Goal: Check status: Check status

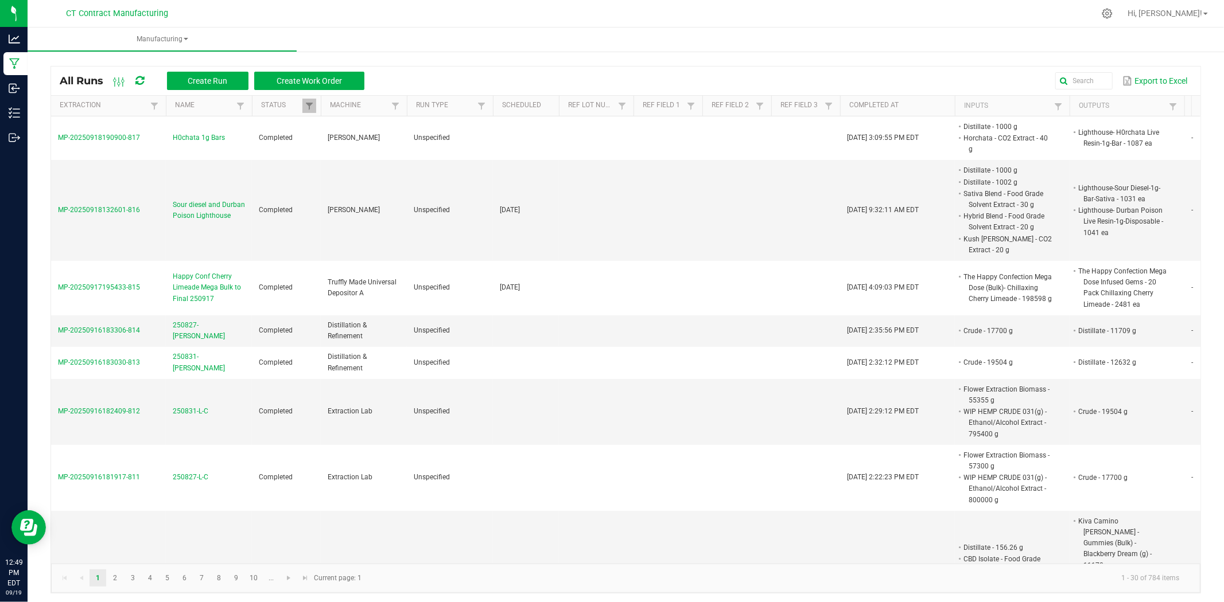
drag, startPoint x: 145, startPoint y: 79, endPoint x: 153, endPoint y: 75, distance: 9.5
click at [144, 79] on icon at bounding box center [139, 81] width 9 height 10
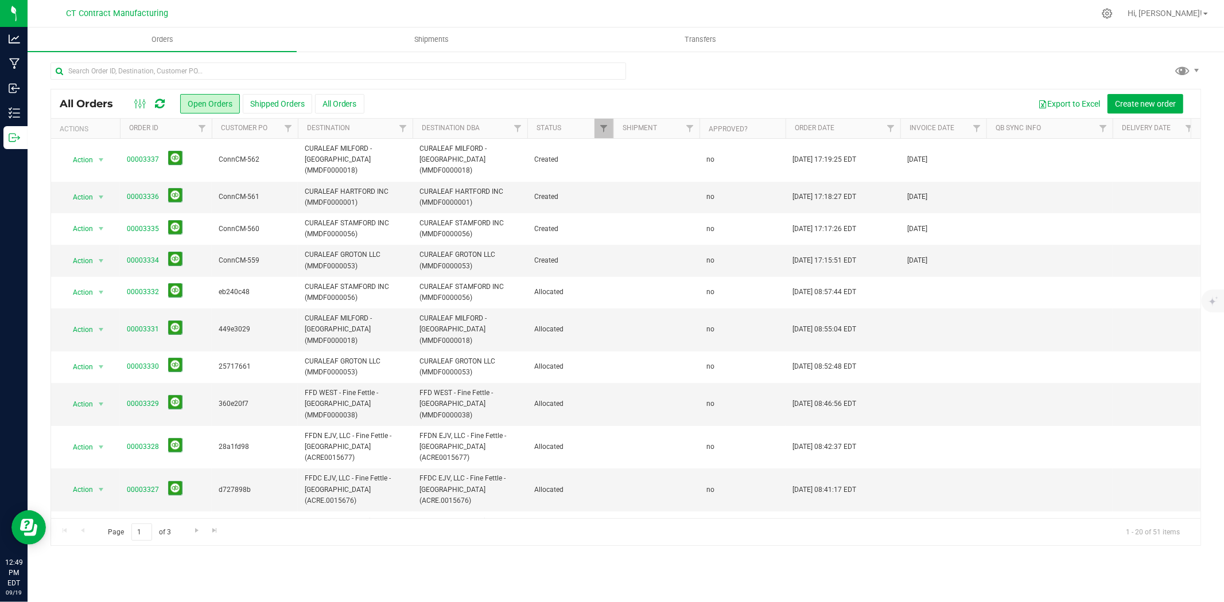
click at [159, 102] on icon at bounding box center [160, 103] width 10 height 11
click at [454, 35] on span "Shipments" at bounding box center [431, 39] width 65 height 10
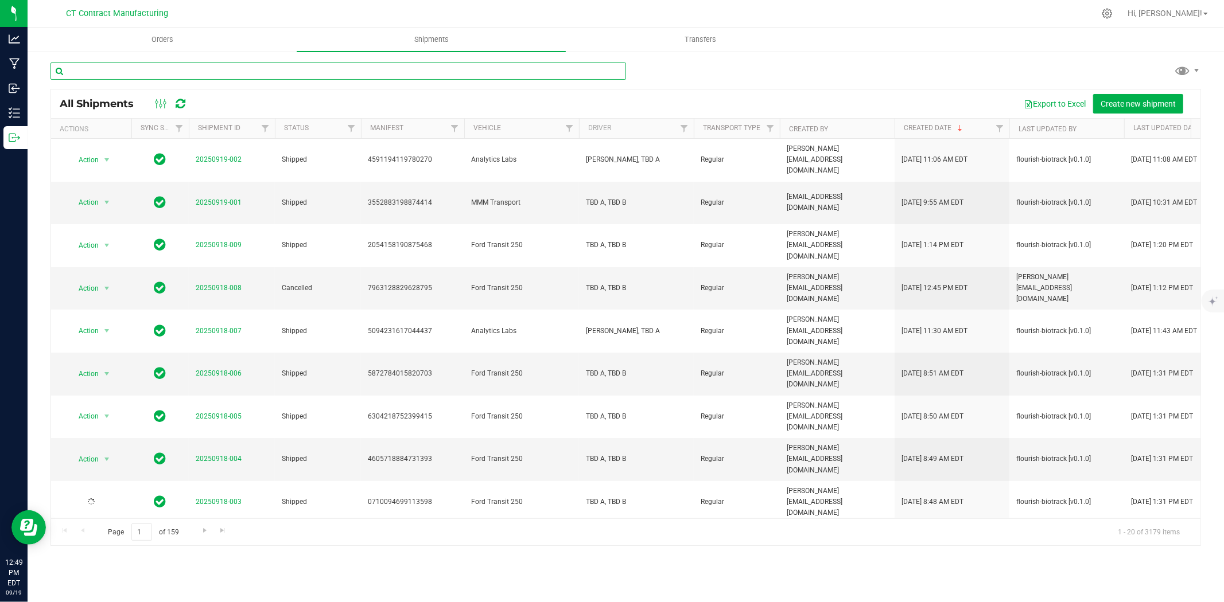
click at [314, 75] on input "text" at bounding box center [338, 71] width 576 height 17
type input "3333"
click at [168, 42] on span "Orders" at bounding box center [162, 39] width 53 height 10
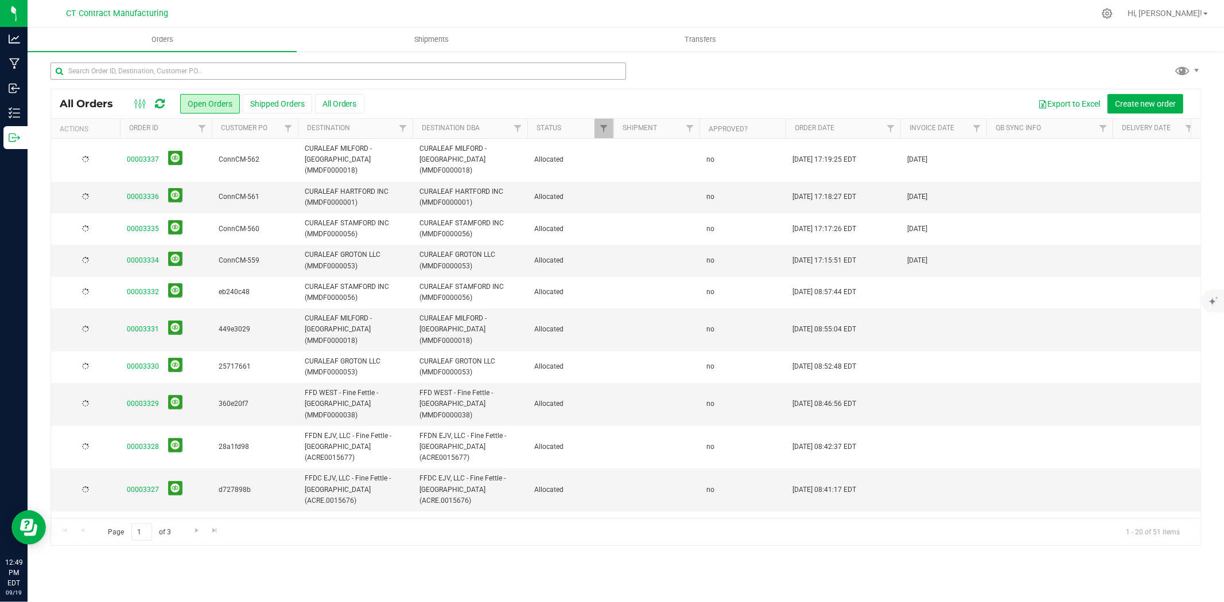
drag, startPoint x: 168, startPoint y: 42, endPoint x: 290, endPoint y: 66, distance: 124.6
click at [398, 8] on div at bounding box center [649, 13] width 889 height 22
click at [277, 96] on button "Shipped Orders" at bounding box center [277, 104] width 69 height 20
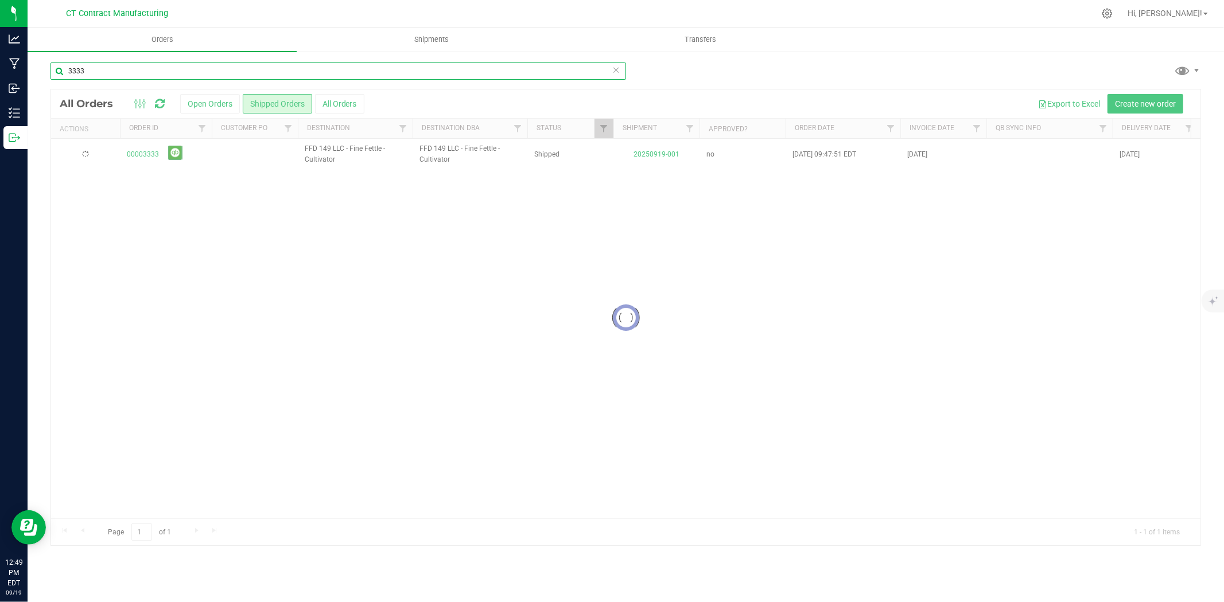
click at [184, 70] on input "3333" at bounding box center [338, 71] width 576 height 17
type input "3"
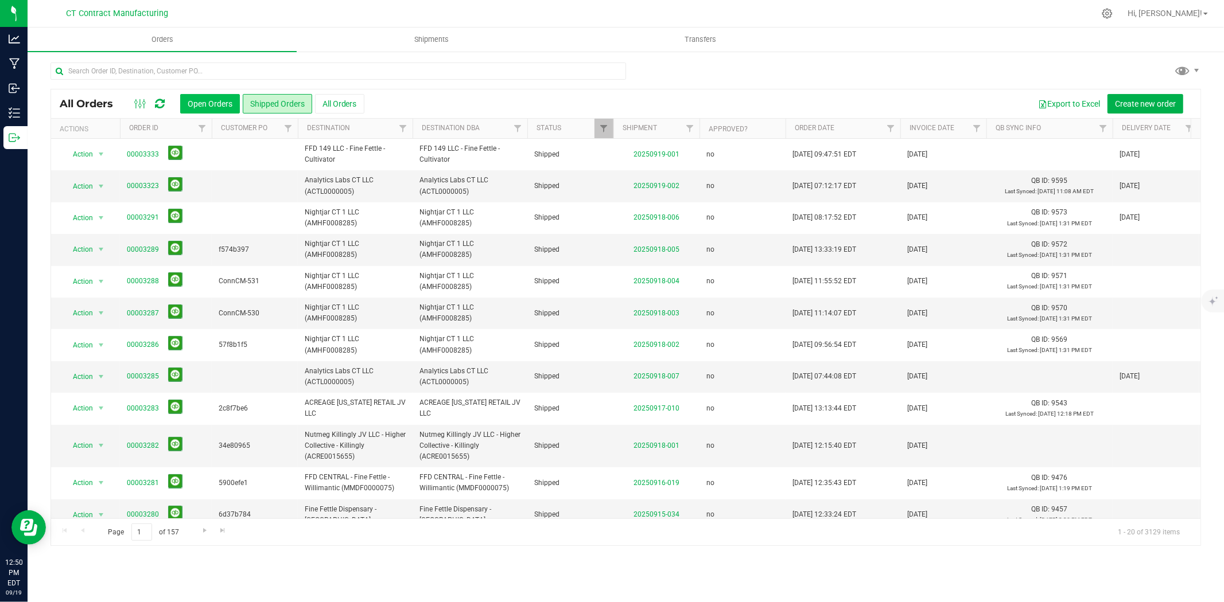
click at [231, 103] on button "Open Orders" at bounding box center [210, 104] width 60 height 20
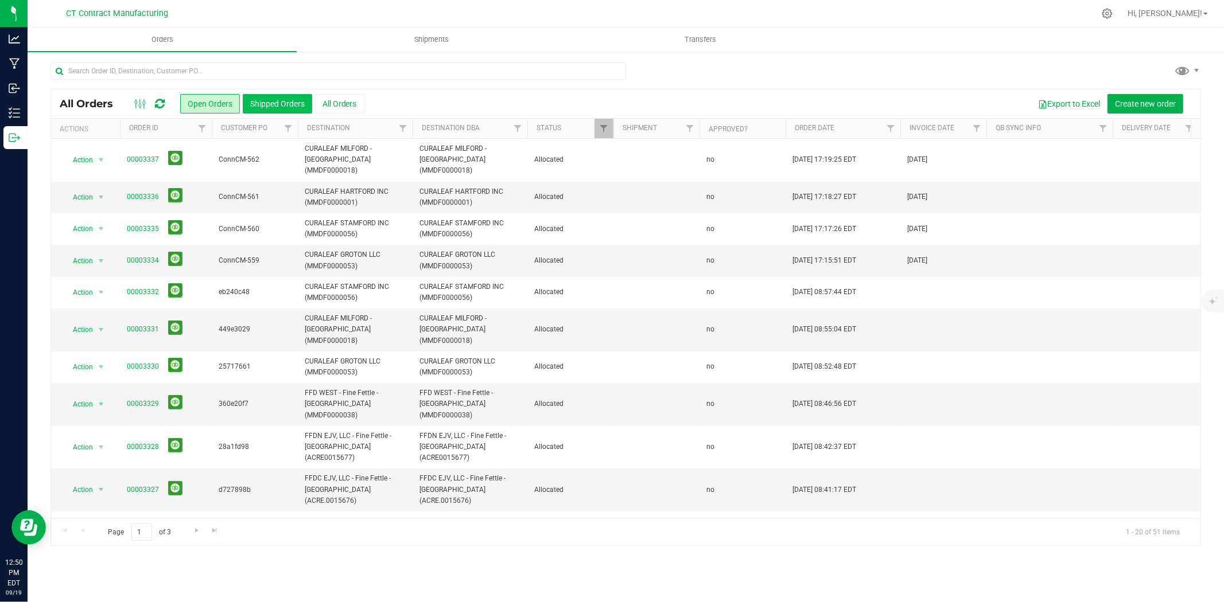
click at [285, 100] on button "Shipped Orders" at bounding box center [277, 104] width 69 height 20
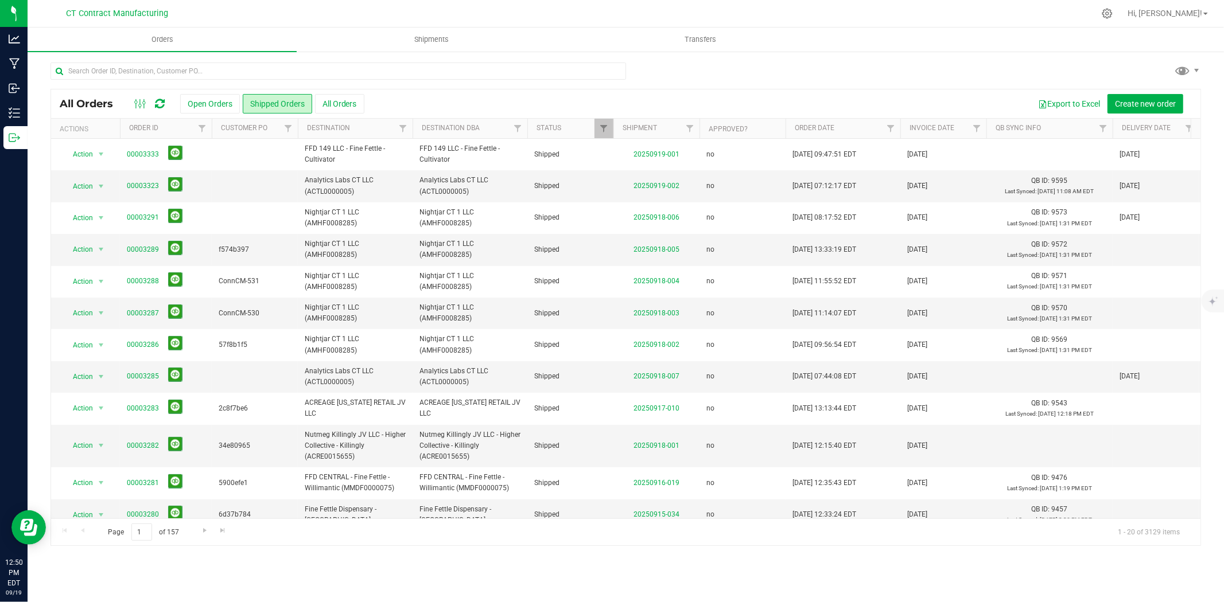
click at [203, 104] on button "Open Orders" at bounding box center [210, 104] width 60 height 20
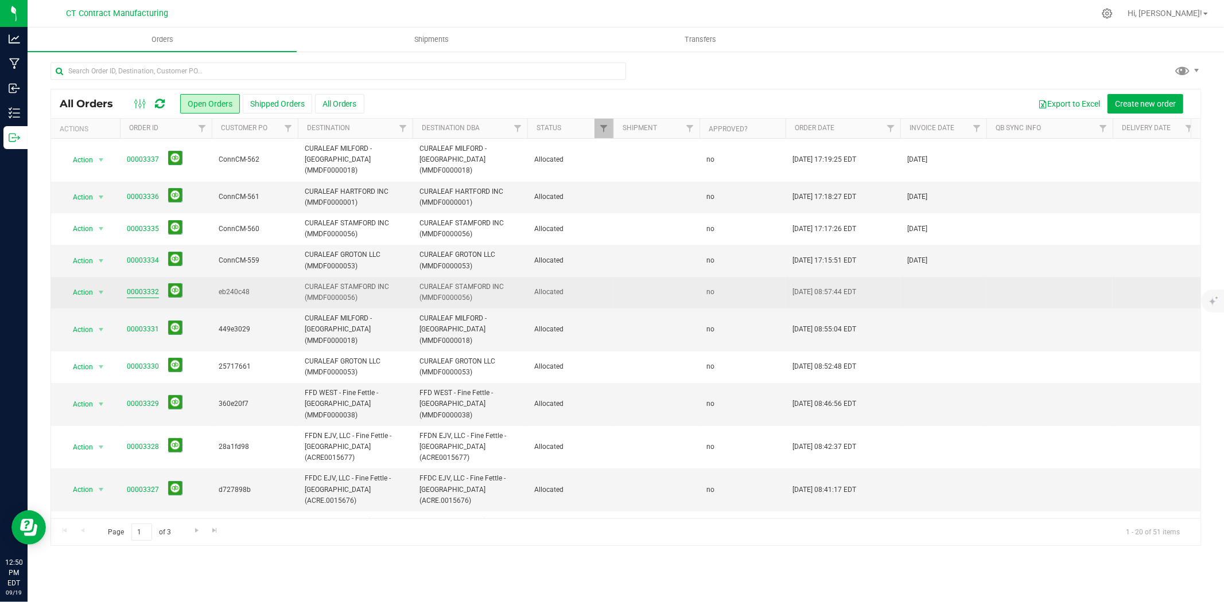
click at [148, 287] on link "00003332" at bounding box center [143, 292] width 32 height 11
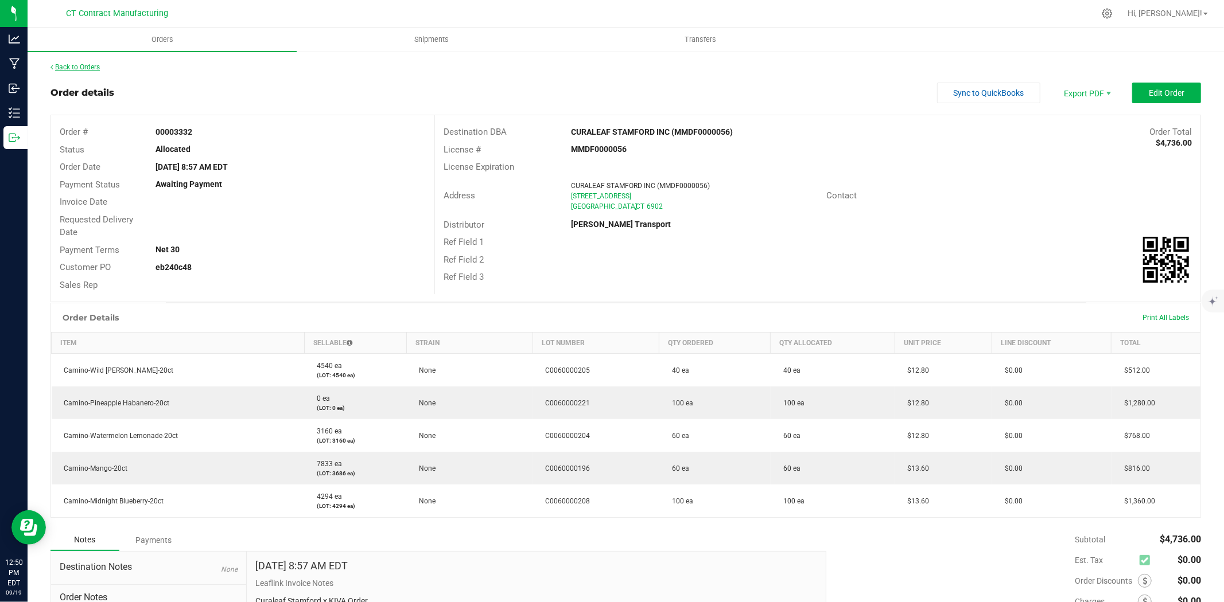
click at [98, 65] on link "Back to Orders" at bounding box center [74, 67] width 49 height 8
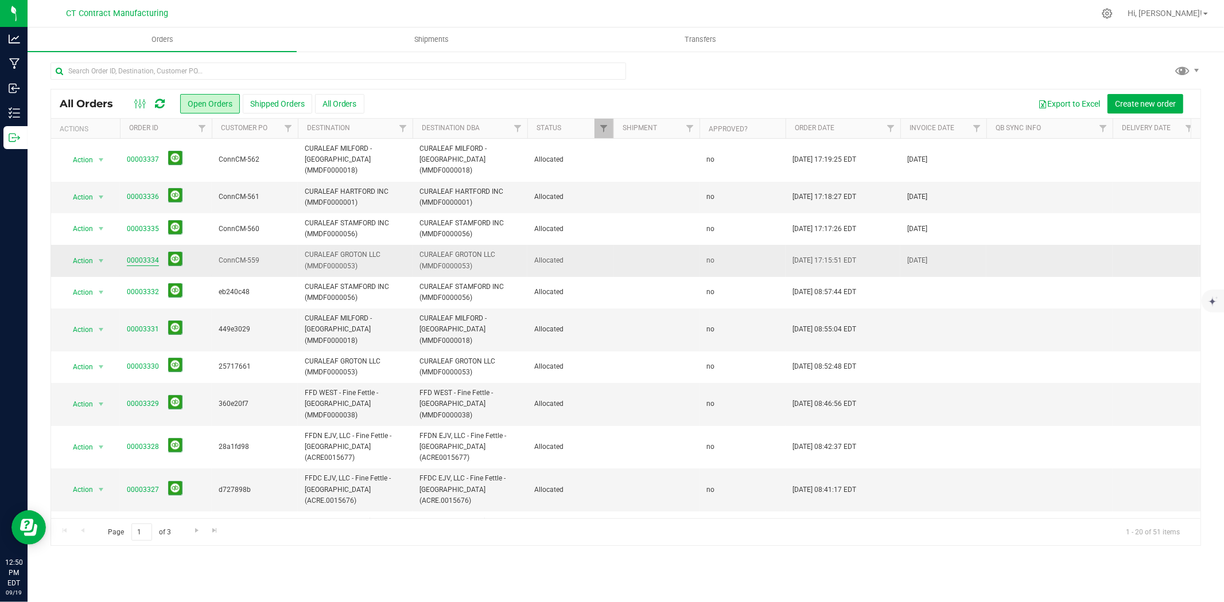
click at [148, 255] on link "00003334" at bounding box center [143, 260] width 32 height 11
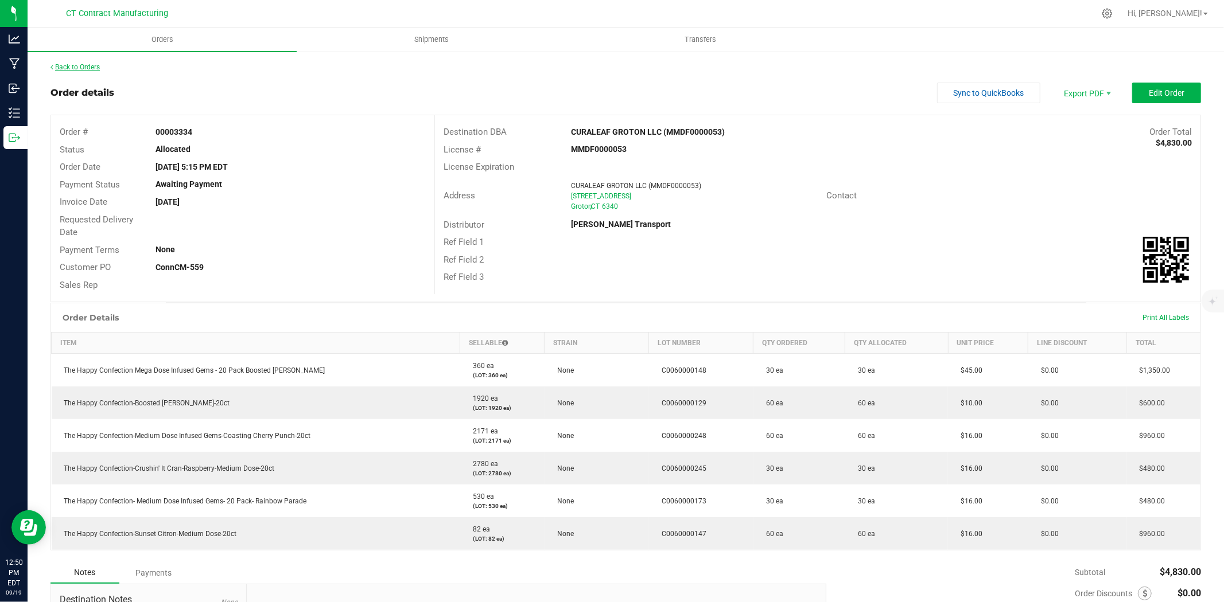
click at [84, 63] on link "Back to Orders" at bounding box center [74, 67] width 49 height 8
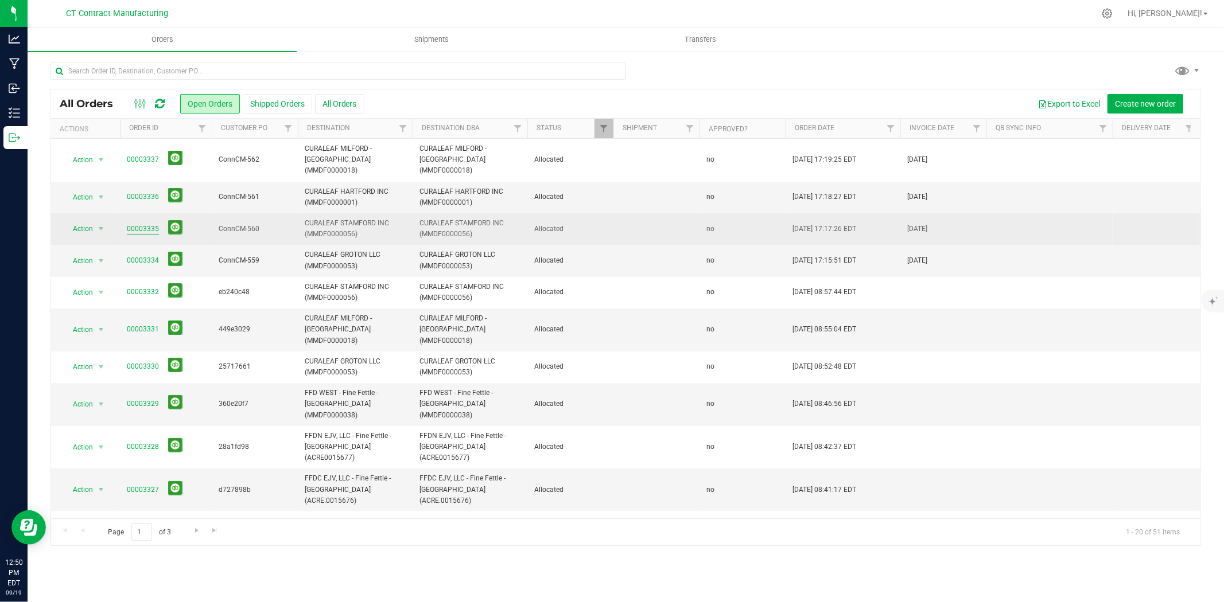
click at [151, 224] on link "00003335" at bounding box center [143, 229] width 32 height 11
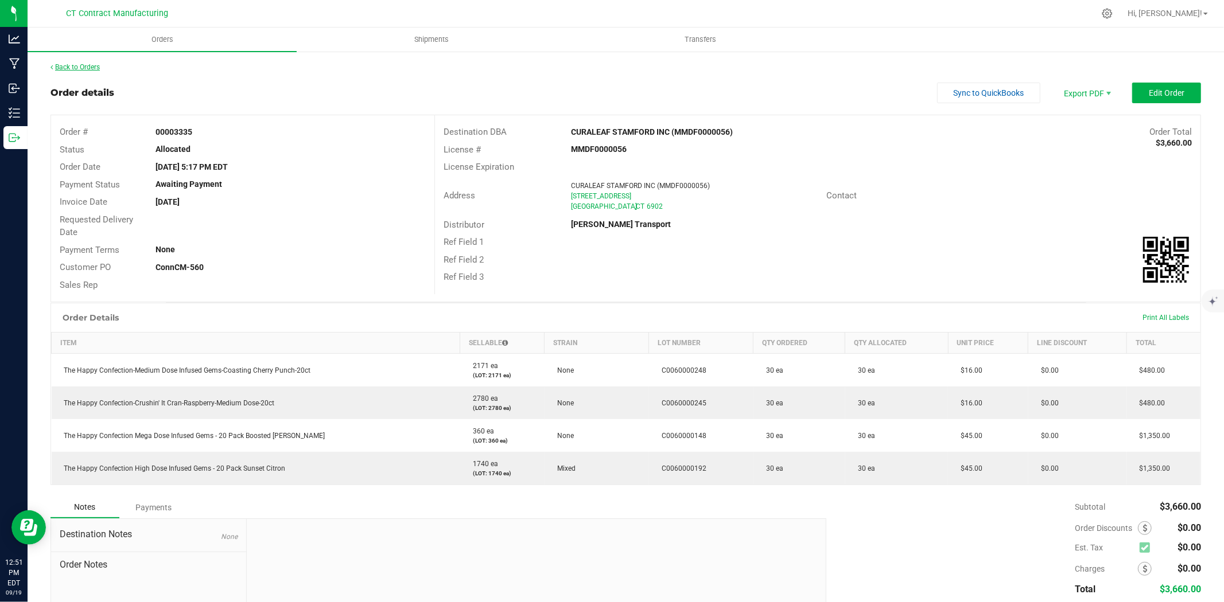
click at [100, 66] on link "Back to Orders" at bounding box center [74, 67] width 49 height 8
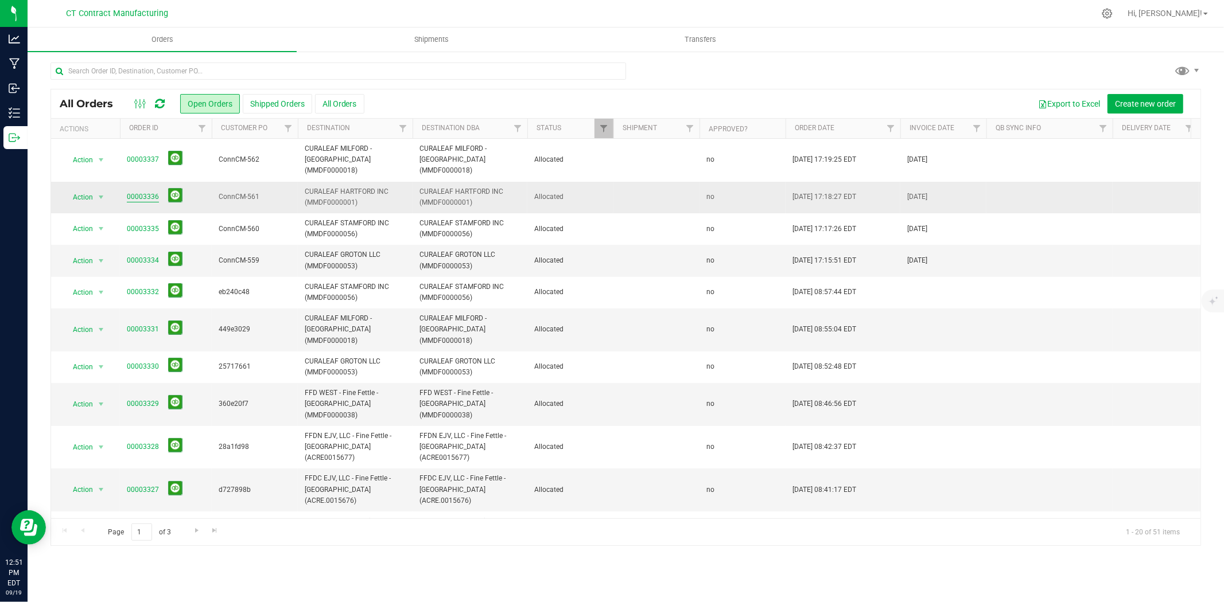
click at [131, 192] on link "00003336" at bounding box center [143, 197] width 32 height 11
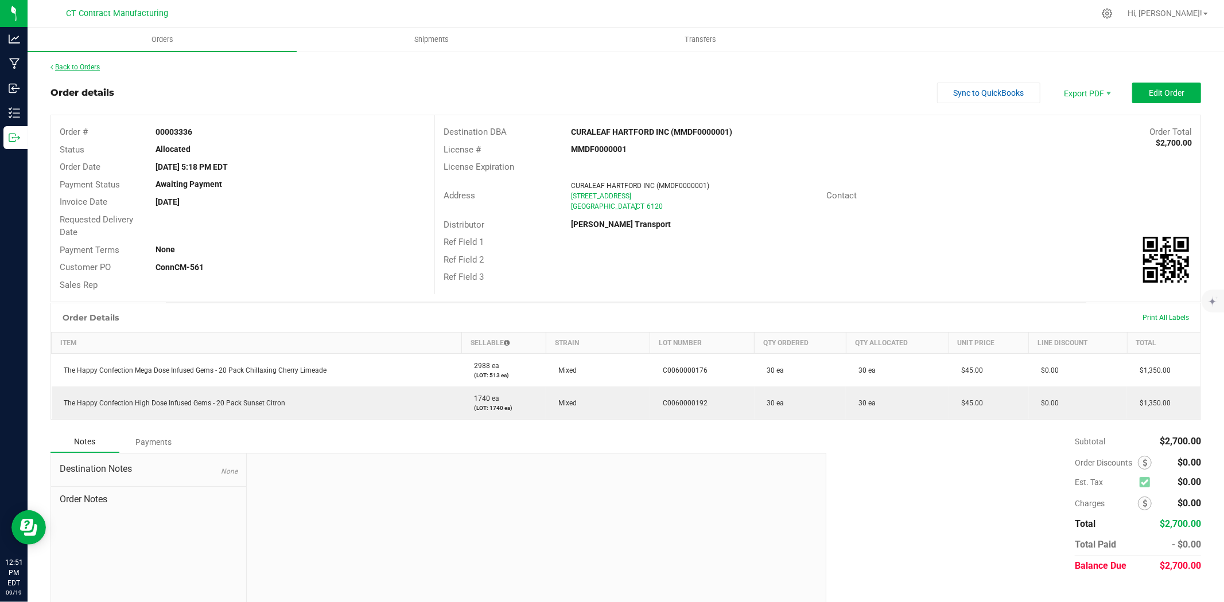
click at [77, 65] on link "Back to Orders" at bounding box center [74, 67] width 49 height 8
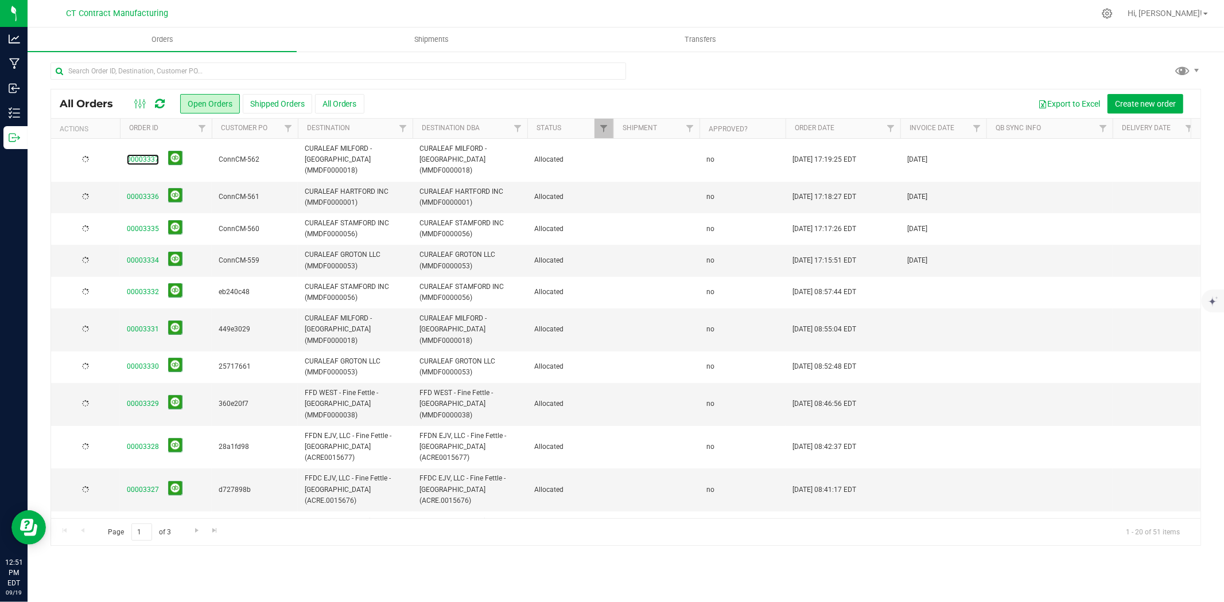
click at [149, 154] on link "00003337" at bounding box center [143, 159] width 32 height 11
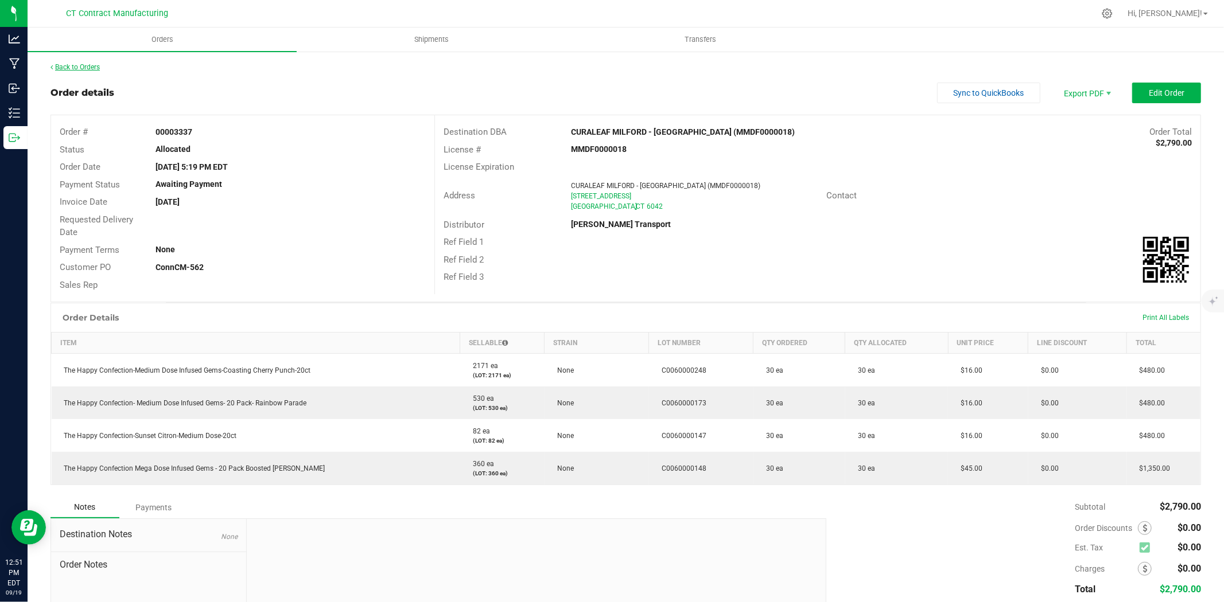
click at [84, 63] on link "Back to Orders" at bounding box center [74, 67] width 49 height 8
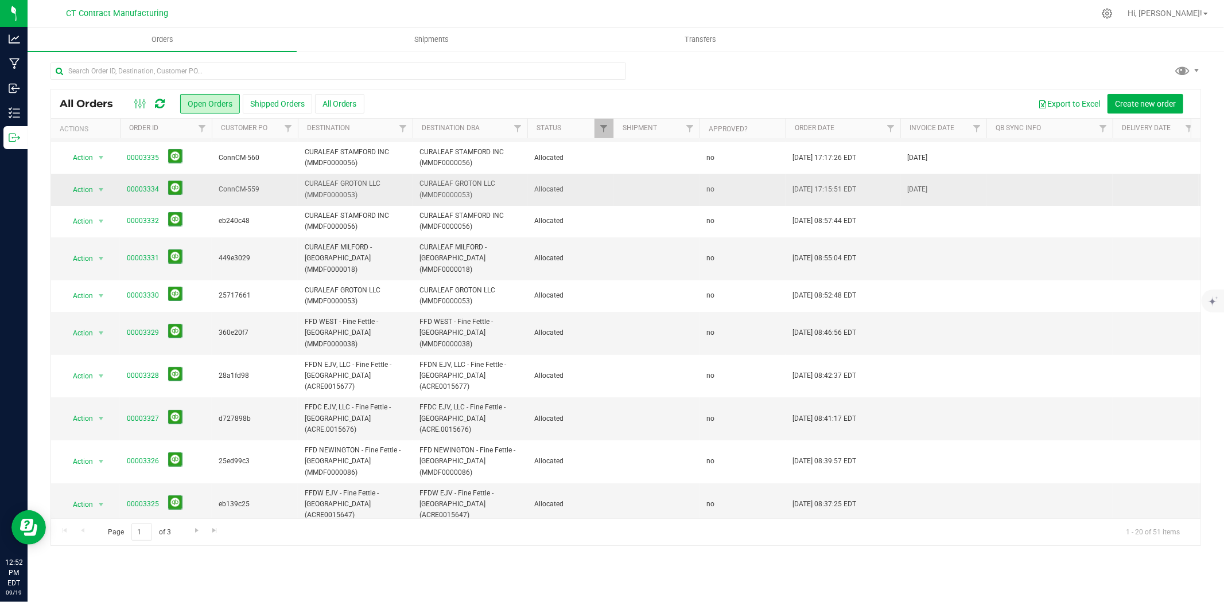
scroll to position [277, 0]
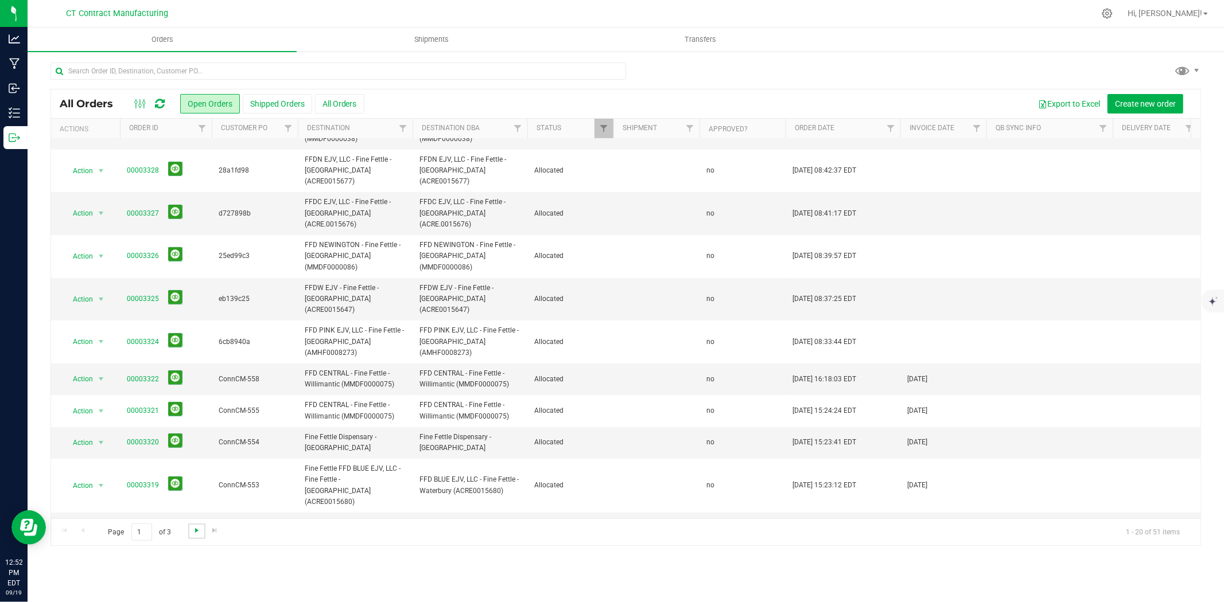
click at [194, 530] on span "Go to the next page" at bounding box center [196, 530] width 9 height 9
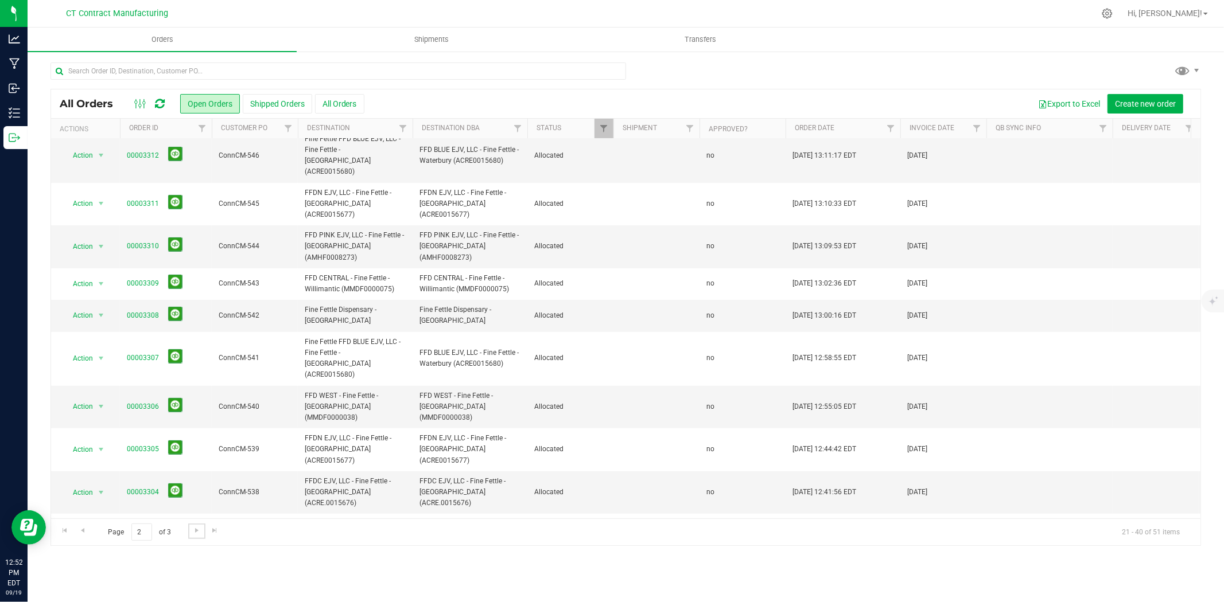
scroll to position [299, 0]
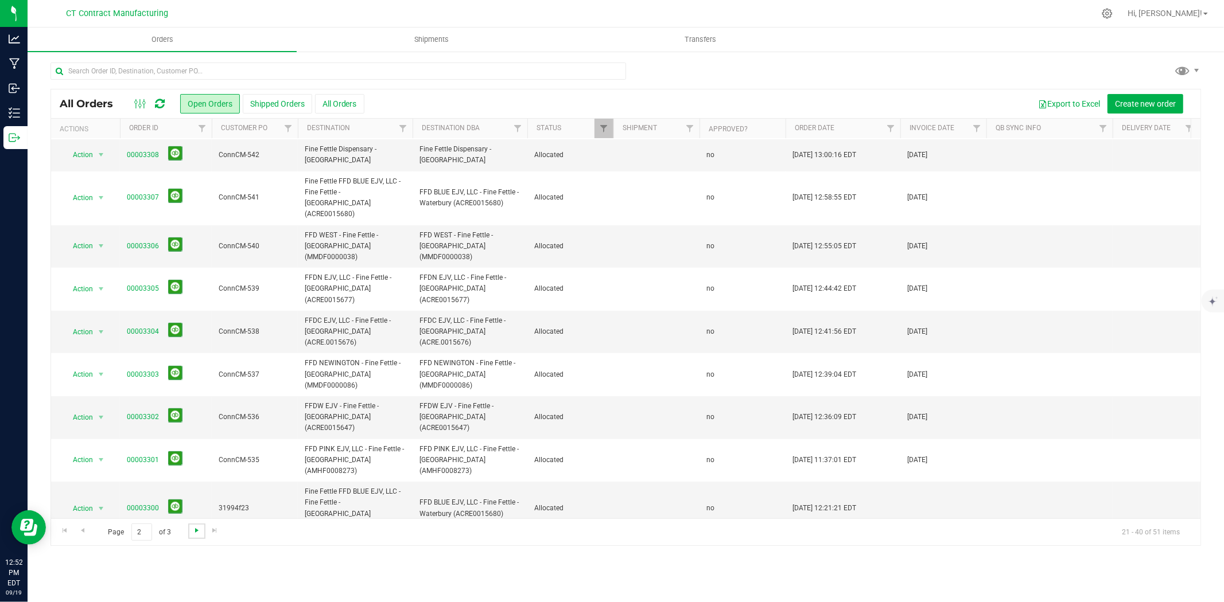
click at [200, 530] on span "Go to the next page" at bounding box center [196, 530] width 9 height 9
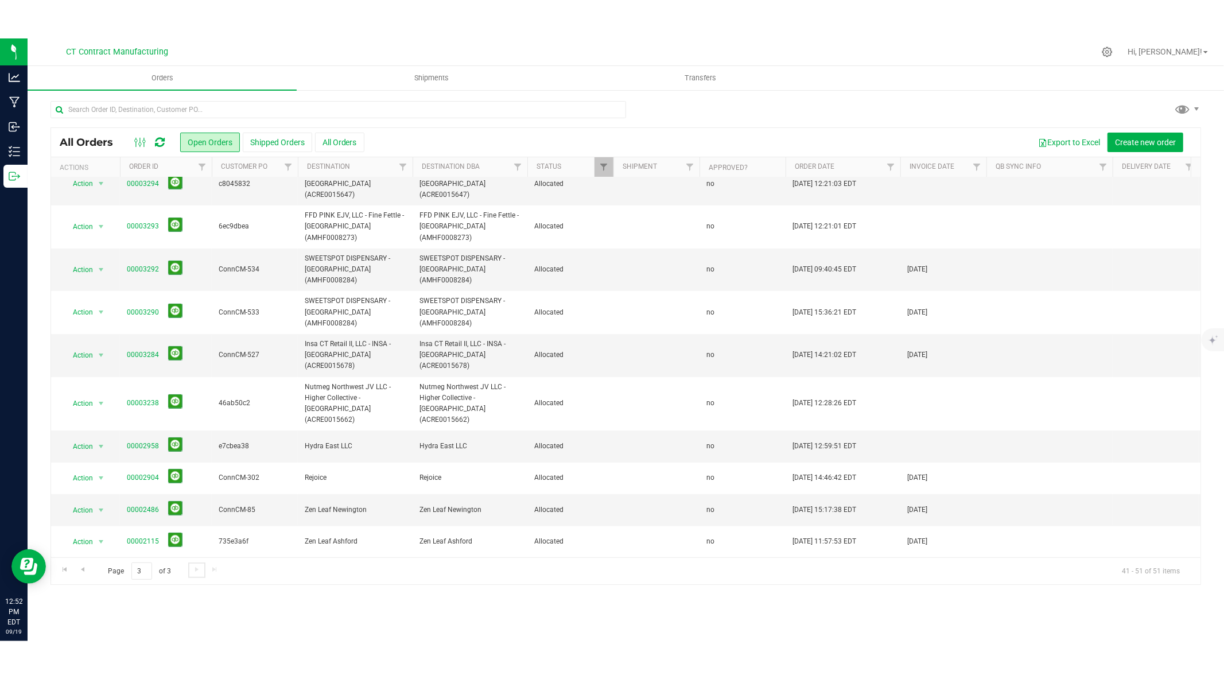
scroll to position [0, 0]
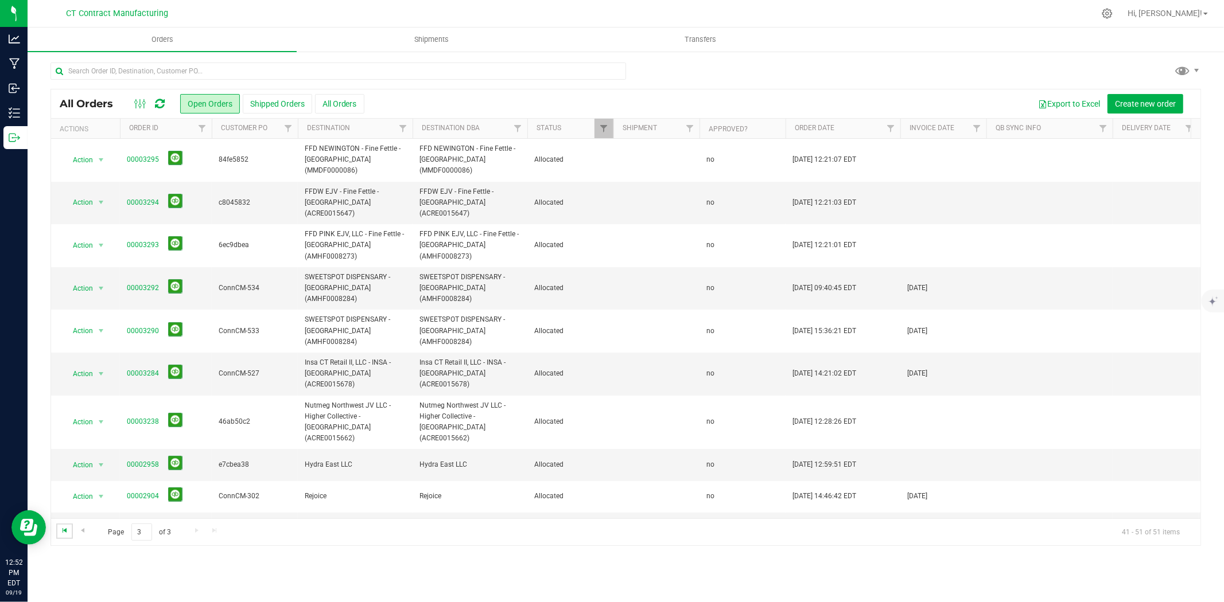
click at [65, 526] on span "Go to the first page" at bounding box center [64, 530] width 9 height 9
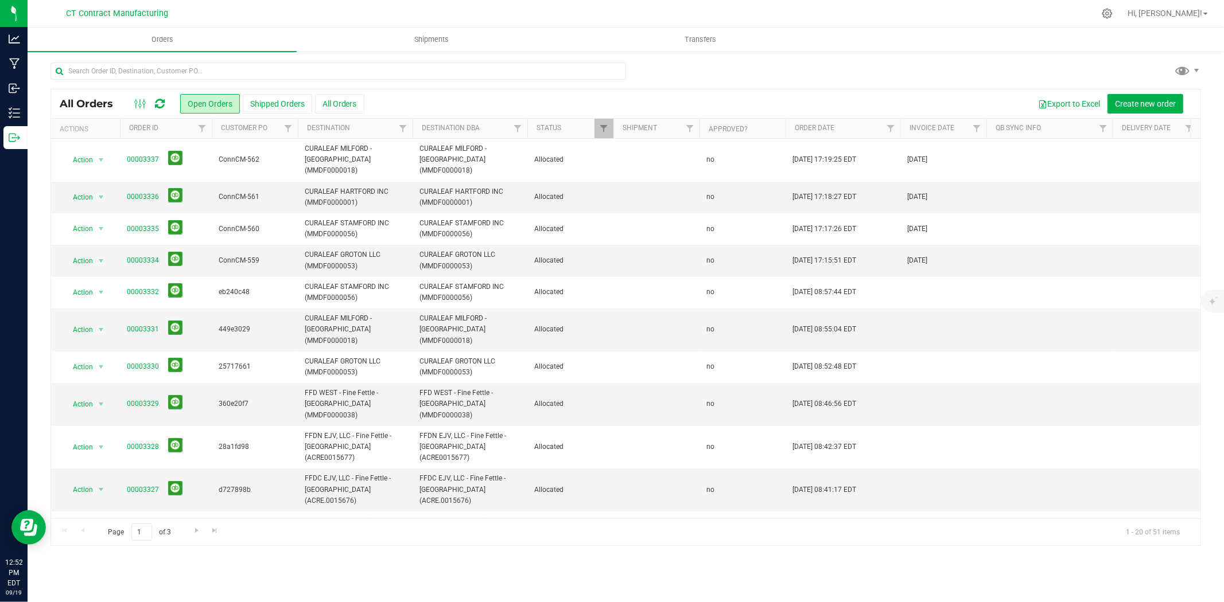
click at [343, 7] on div at bounding box center [649, 13] width 889 height 22
click at [158, 103] on icon at bounding box center [160, 103] width 10 height 11
click at [438, 5] on div at bounding box center [649, 13] width 889 height 22
click at [166, 73] on input "text" at bounding box center [338, 71] width 576 height 17
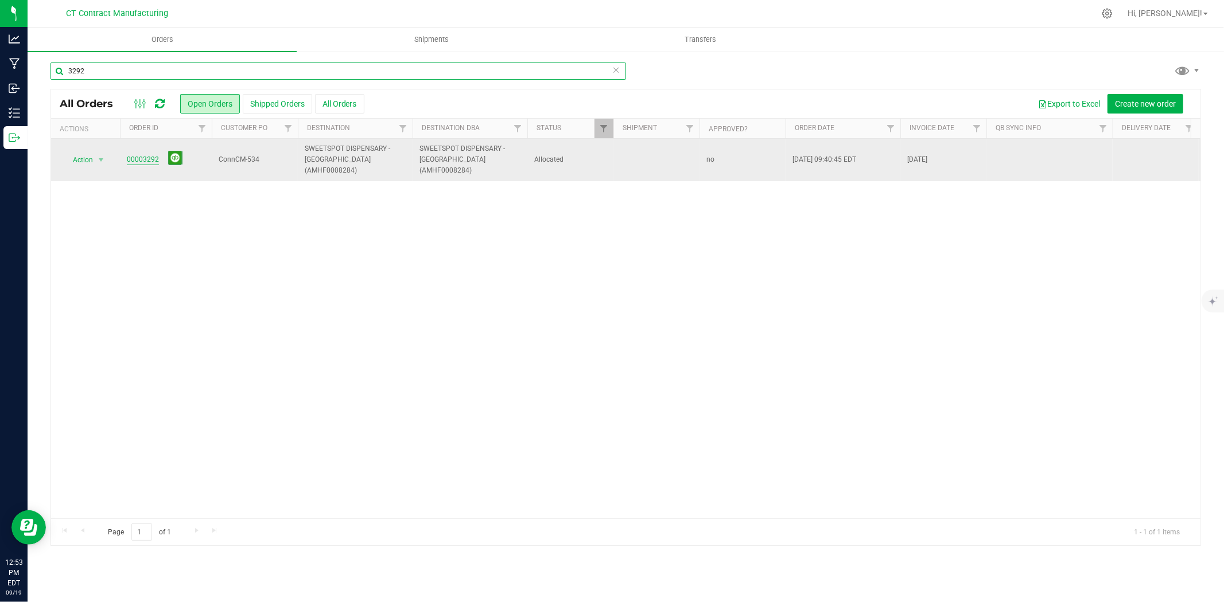
type input "3292"
click at [155, 155] on link "00003292" at bounding box center [143, 159] width 32 height 11
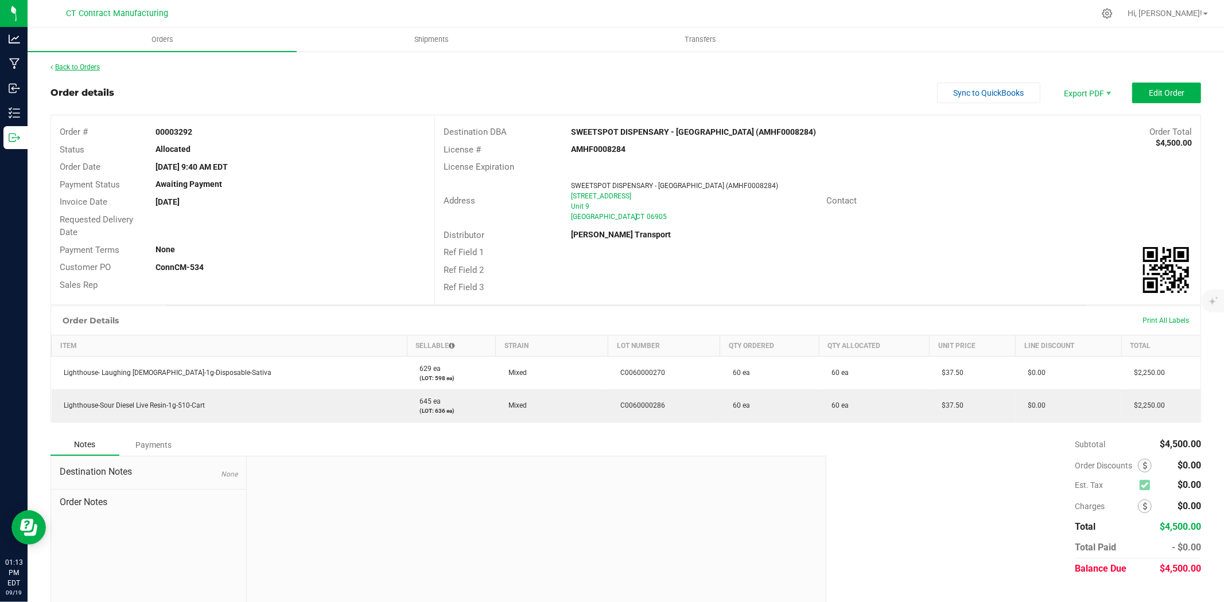
click at [64, 67] on link "Back to Orders" at bounding box center [74, 67] width 49 height 8
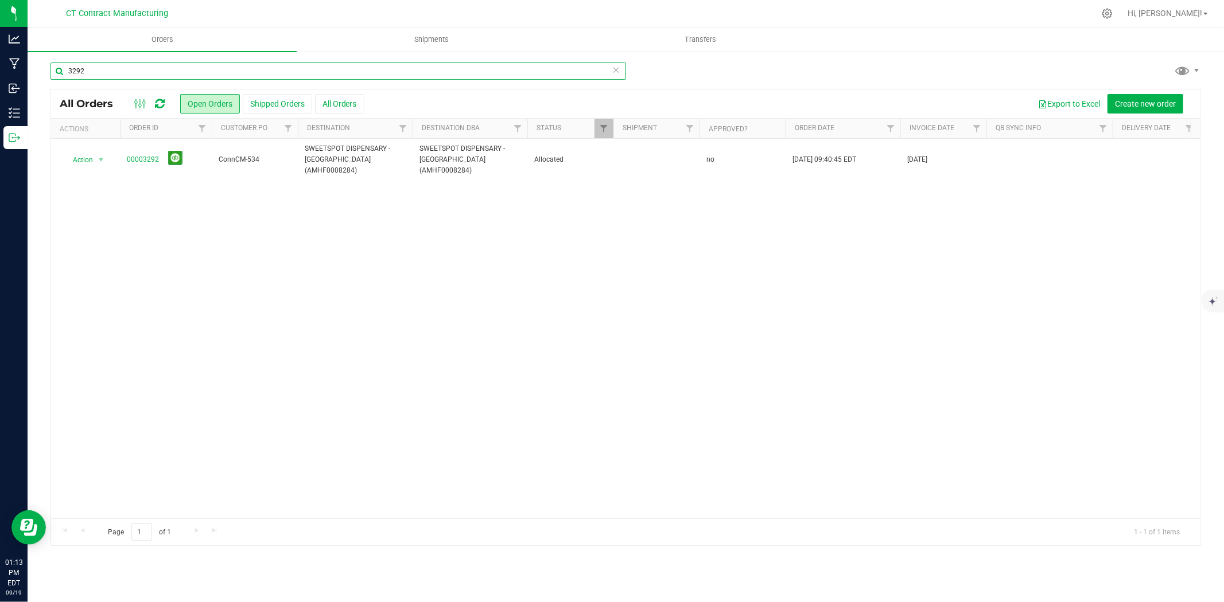
click at [108, 72] on input "3292" at bounding box center [338, 71] width 576 height 17
click at [251, 10] on div at bounding box center [649, 13] width 889 height 22
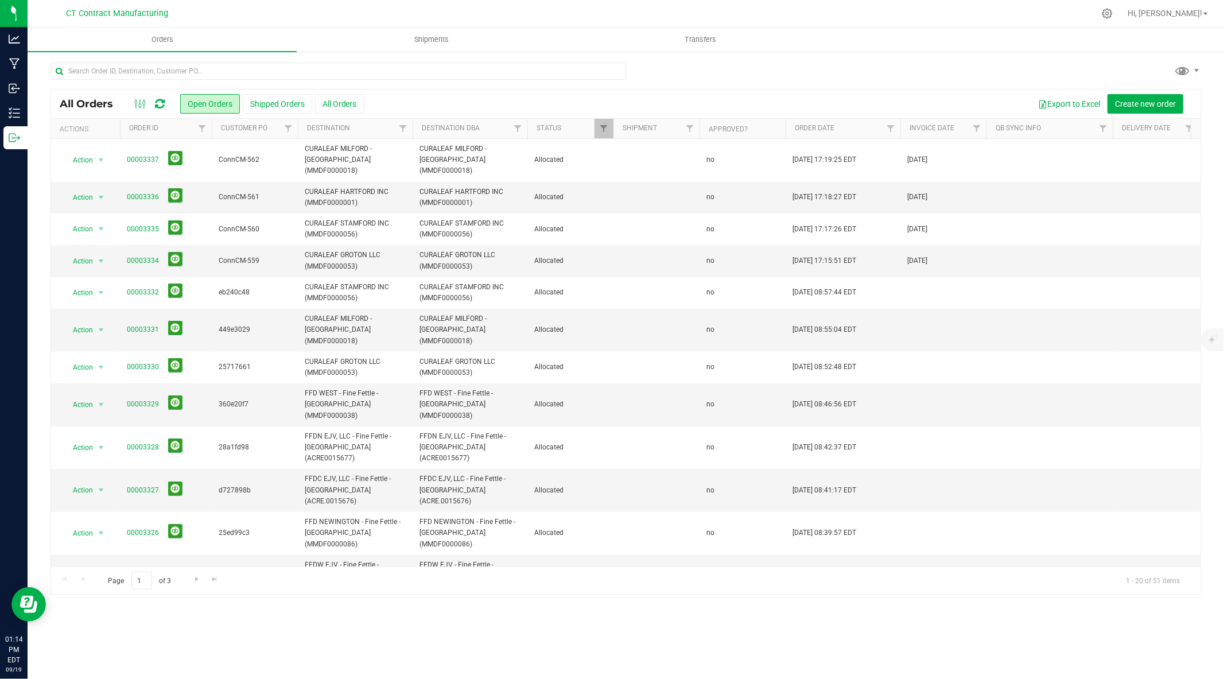
click at [926, 18] on div at bounding box center [649, 13] width 889 height 22
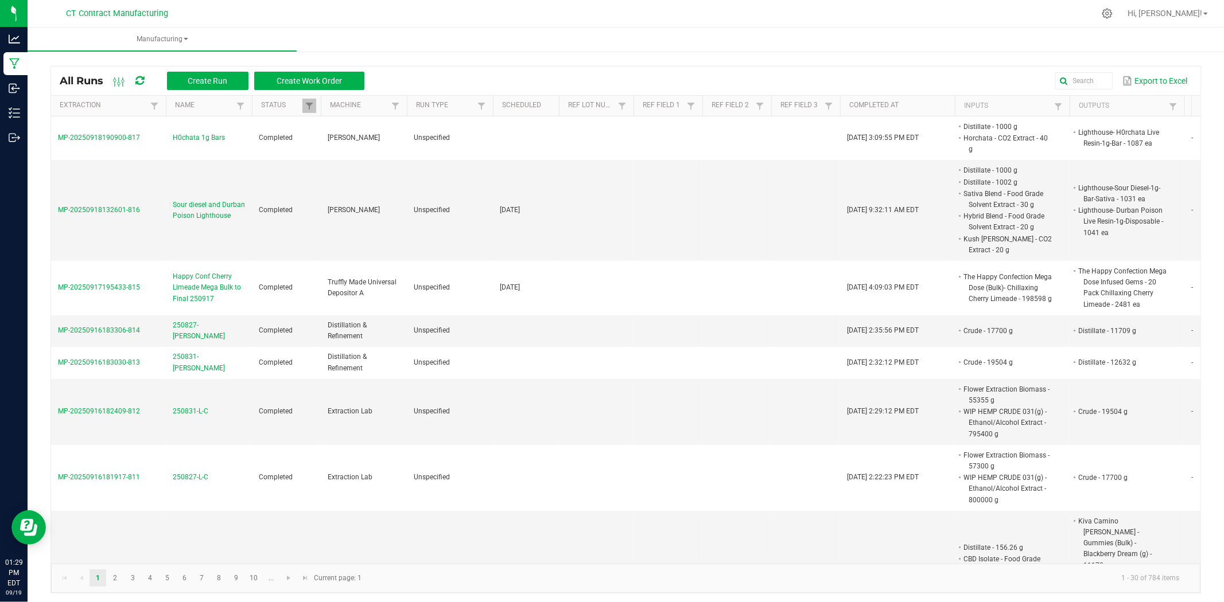
click at [147, 77] on div "All Runs Create Run Create Work Order" at bounding box center [216, 81] width 313 height 20
click at [142, 77] on icon at bounding box center [139, 81] width 9 height 10
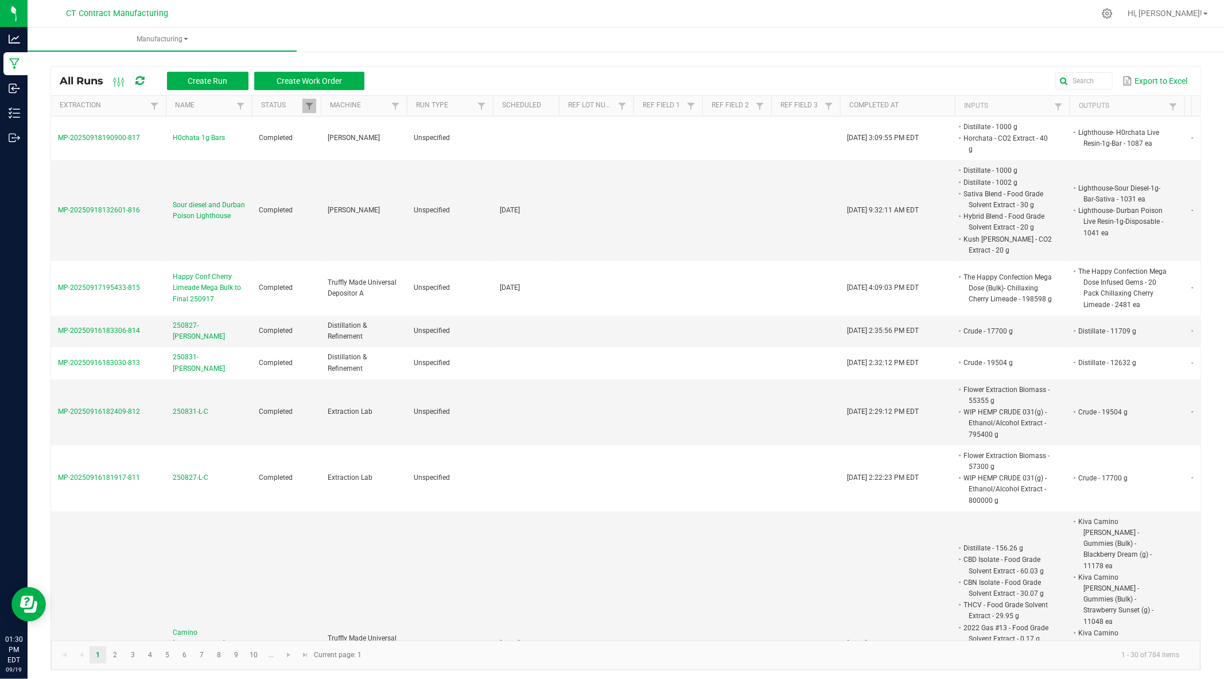
click at [603, 23] on div at bounding box center [649, 13] width 889 height 22
